Goal: Information Seeking & Learning: Check status

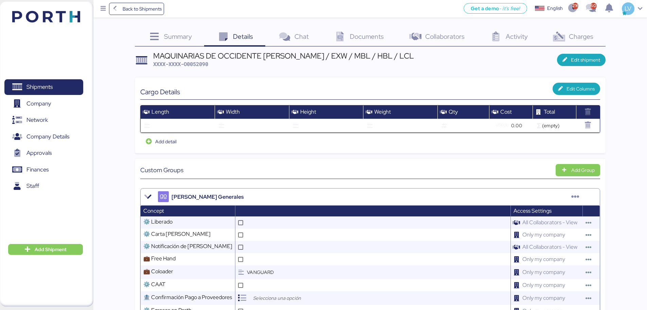
click at [67, 21] on img at bounding box center [46, 17] width 68 height 12
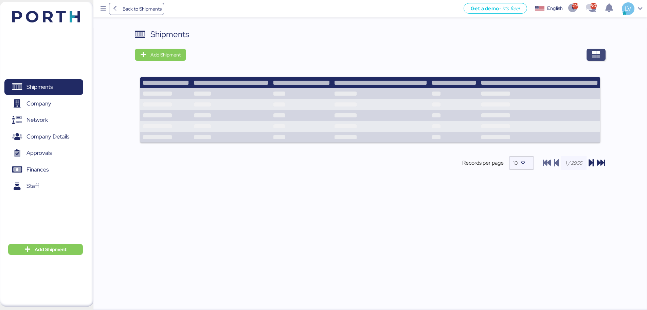
click at [601, 51] on span "button" at bounding box center [596, 55] width 19 height 12
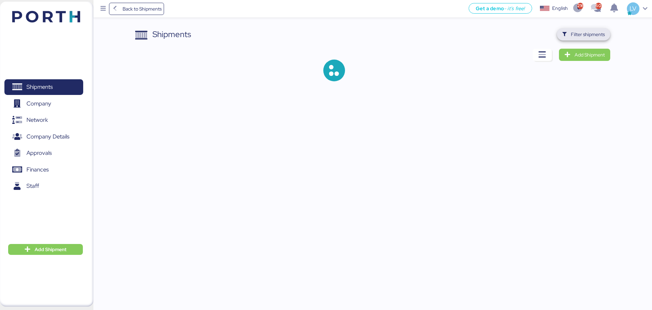
click at [581, 37] on span "Filter shipments" at bounding box center [588, 34] width 34 height 8
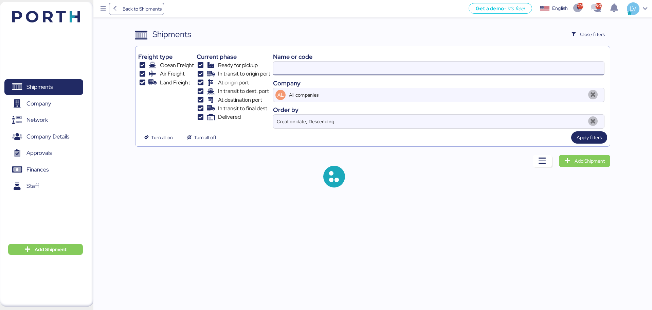
click at [553, 72] on input at bounding box center [439, 68] width 331 height 14
paste input "O0052073"
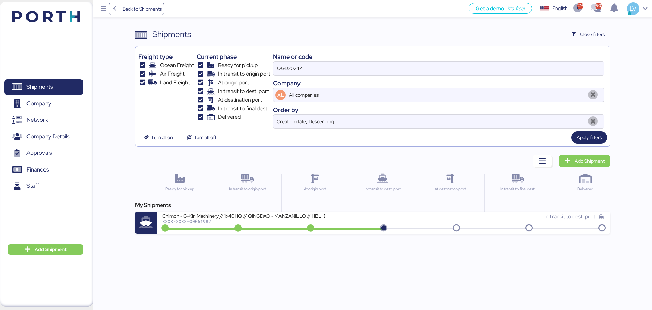
type input "QGD202441"
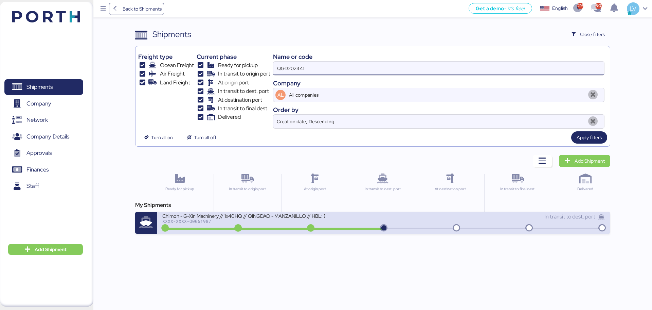
click at [331, 214] on div "Chimon - G-Xin Machinery // 1x40HQ // QINGDAO - MANZANILLO // HBL: BJSSE2507008…" at bounding box center [272, 219] width 221 height 15
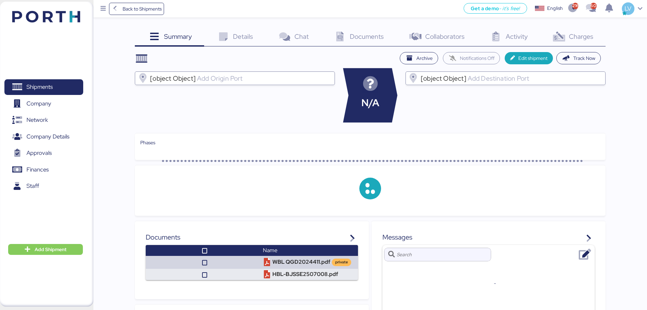
click at [379, 39] on span "Documents" at bounding box center [367, 36] width 34 height 9
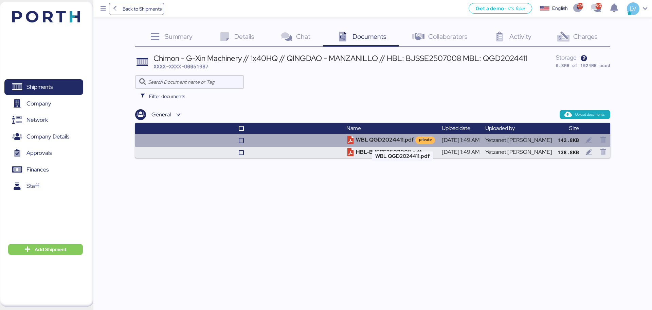
click at [397, 136] on td "WBL QGD2024411.pdf private" at bounding box center [391, 140] width 95 height 13
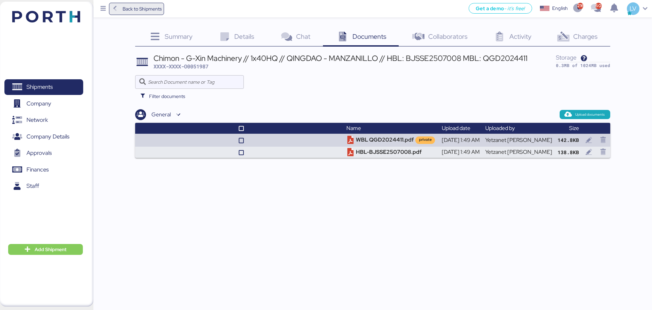
click at [133, 7] on span "Back to Shipments" at bounding box center [142, 9] width 39 height 8
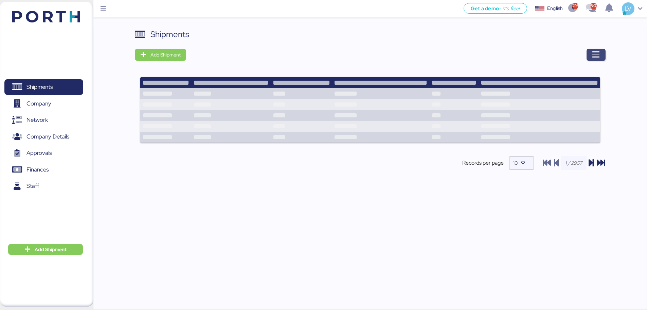
click at [597, 51] on icon "button" at bounding box center [596, 55] width 8 height 8
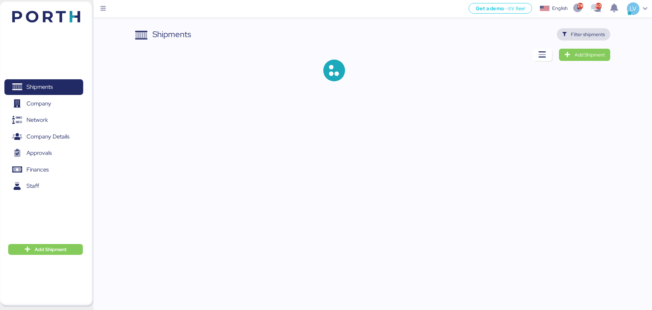
click at [584, 40] on span "Filter shipments" at bounding box center [583, 34] width 53 height 12
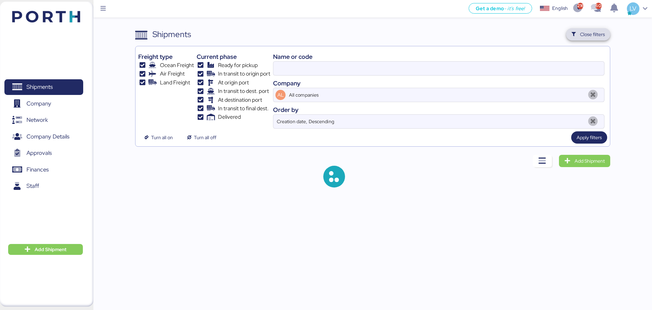
click at [584, 40] on span "Close filters" at bounding box center [588, 34] width 44 height 12
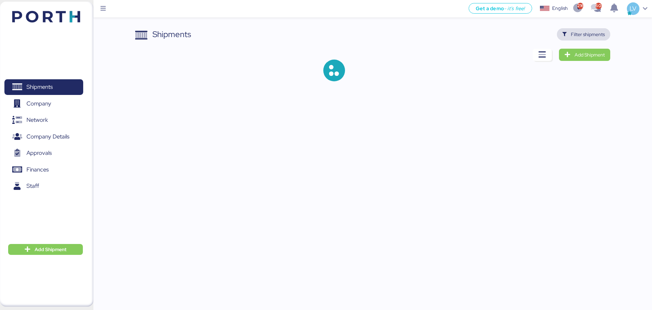
click at [582, 29] on span "Filter shipments" at bounding box center [583, 34] width 53 height 12
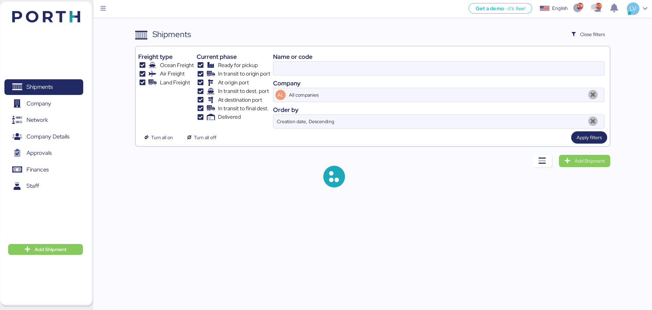
type input "QGD202441"
click at [510, 80] on div "Company" at bounding box center [439, 82] width 332 height 9
click at [507, 70] on input "QGD202441" at bounding box center [439, 68] width 331 height 14
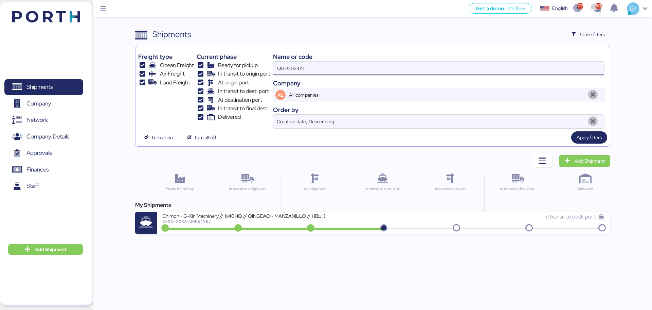
click at [507, 70] on input "QGD202441" at bounding box center [439, 68] width 331 height 14
paste input "O0052073"
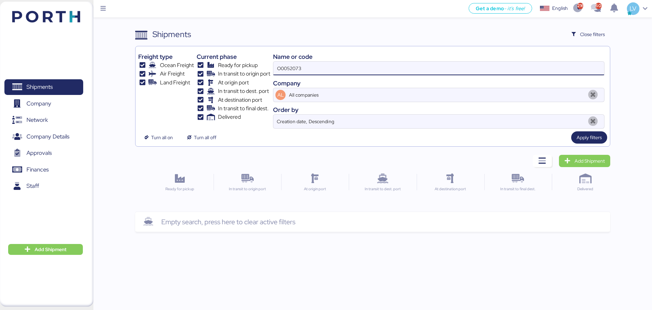
type input "O0052073"
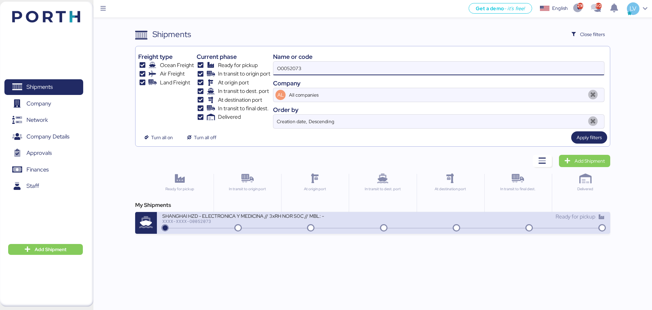
click at [336, 226] on div "SHANGHAI HZD - ELECTRONICA Y MEDICINA // 3xRH NOR S0C // MBL: - HBL: - BKG: XXX…" at bounding box center [272, 219] width 221 height 15
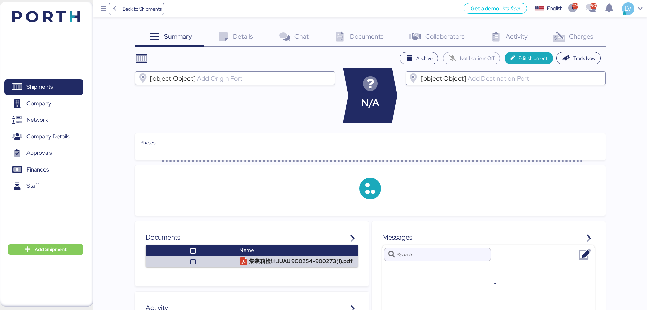
click at [598, 37] on div "Charges 0" at bounding box center [573, 37] width 66 height 18
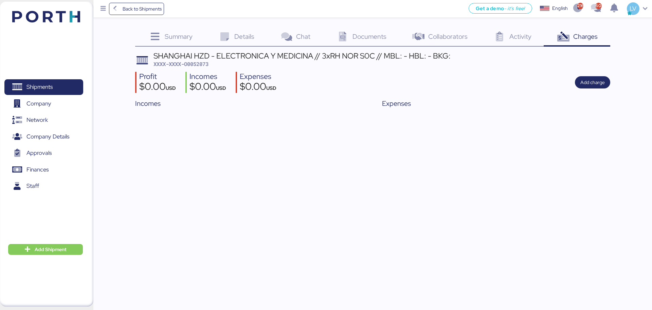
click at [371, 39] on span "Documents" at bounding box center [370, 36] width 34 height 9
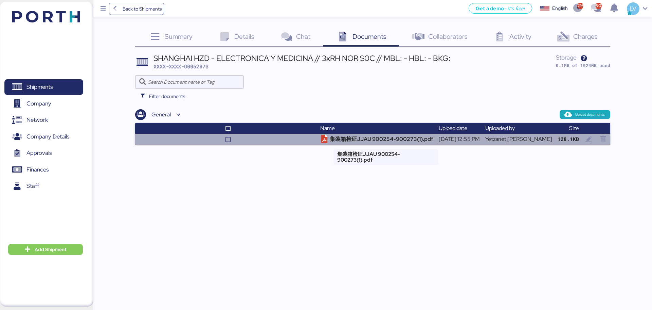
click at [406, 143] on td "集装箱检证JJAU 900254-900273(1).pdf" at bounding box center [377, 139] width 119 height 11
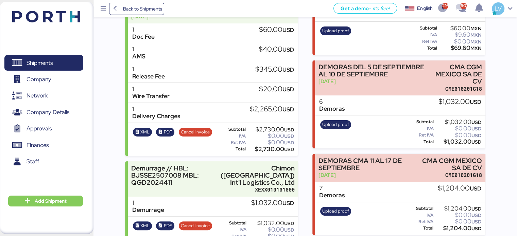
scroll to position [165, 0]
